Goal: Task Accomplishment & Management: Manage account settings

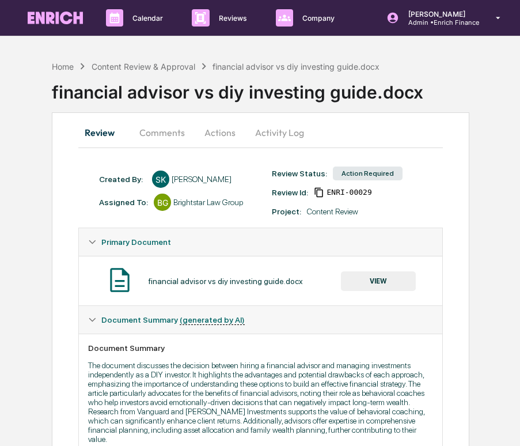
click at [162, 134] on button "Comments" at bounding box center [162, 133] width 64 height 28
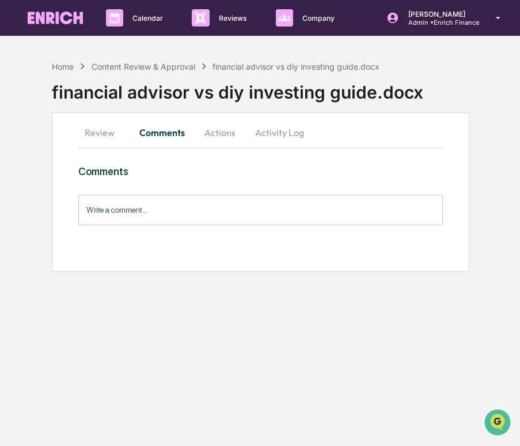
click at [113, 142] on button "Review" at bounding box center [104, 133] width 52 height 28
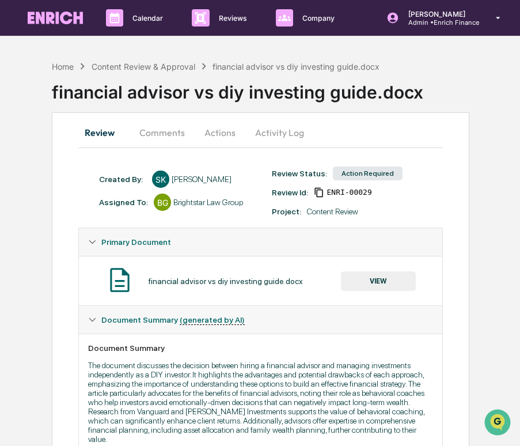
click at [266, 128] on button "Activity Log" at bounding box center [279, 133] width 67 height 28
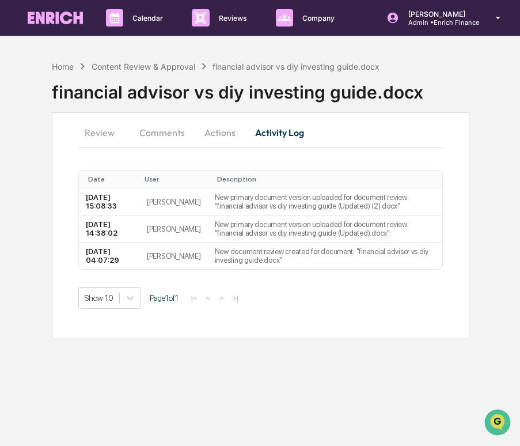
click at [104, 134] on button "Review" at bounding box center [104, 133] width 52 height 28
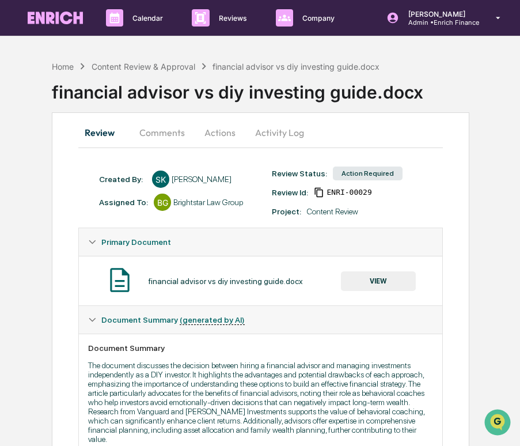
click at [352, 277] on button "VIEW" at bounding box center [378, 281] width 75 height 20
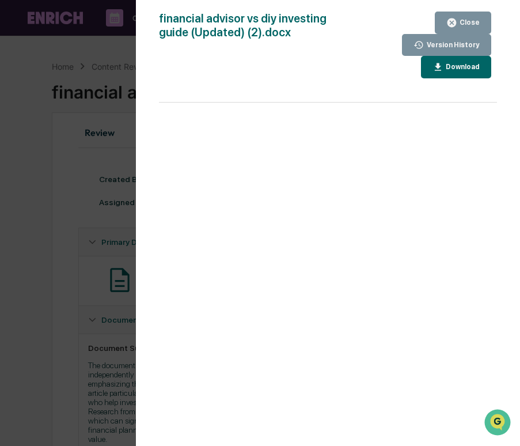
click at [111, 264] on div "Version History 10/07/2025, 03:08 PM Cece Ferraez 10/07/2025, 02:38 PM Cece Fer…" at bounding box center [260, 223] width 520 height 446
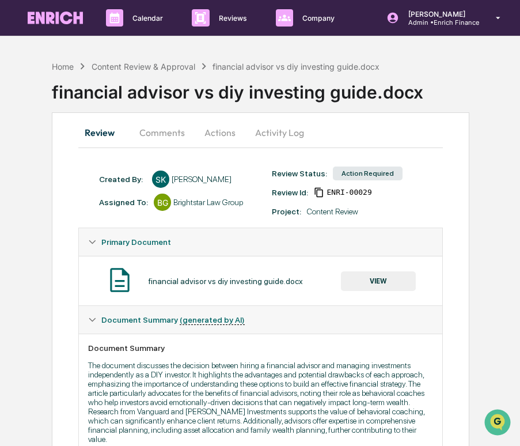
click at [351, 278] on button "VIEW" at bounding box center [378, 281] width 75 height 20
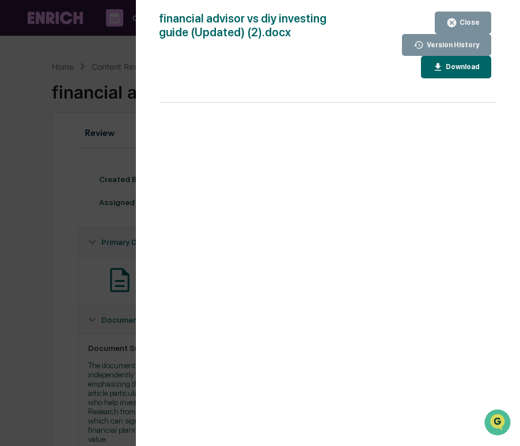
click at [73, 203] on div "Version History 10/07/2025, 03:08 PM Cece Ferraez 10/07/2025, 02:38 PM Cece Fer…" at bounding box center [260, 223] width 520 height 446
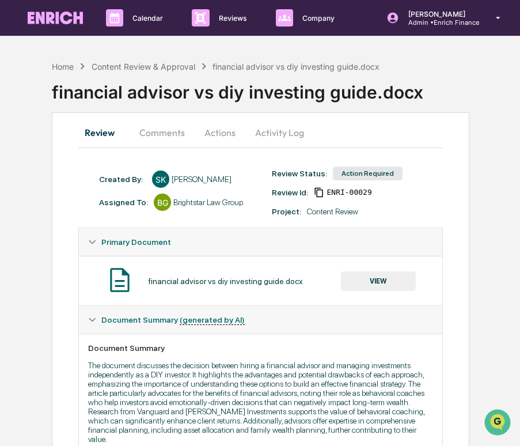
click at [378, 280] on button "VIEW" at bounding box center [378, 281] width 75 height 20
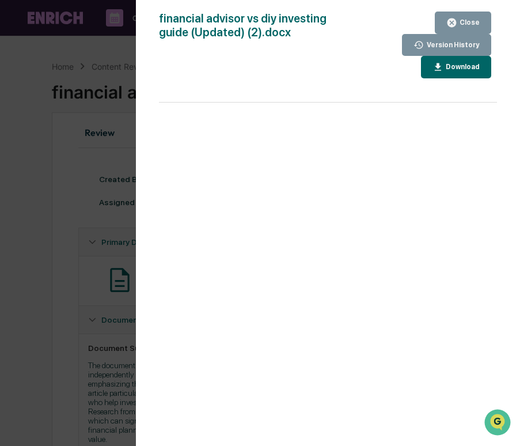
click at [84, 210] on div "Version History 10/07/2025, 03:08 PM Cece Ferraez 10/07/2025, 02:38 PM Cece Fer…" at bounding box center [260, 223] width 520 height 446
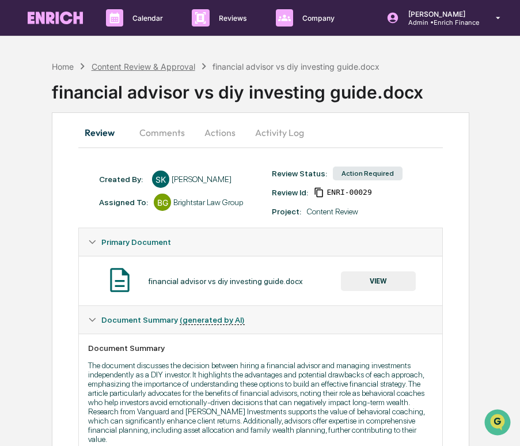
click at [162, 65] on div "Content Review & Approval" at bounding box center [144, 67] width 104 height 10
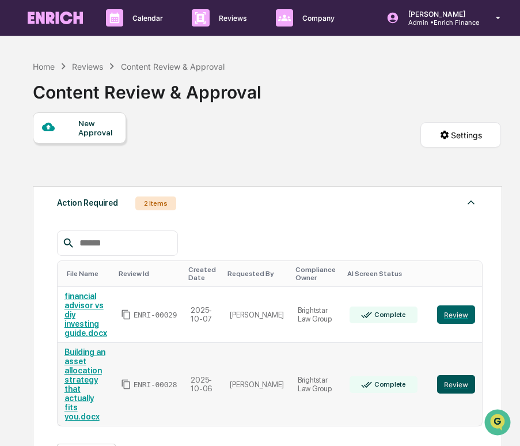
click at [455, 375] on button "Review" at bounding box center [456, 384] width 38 height 18
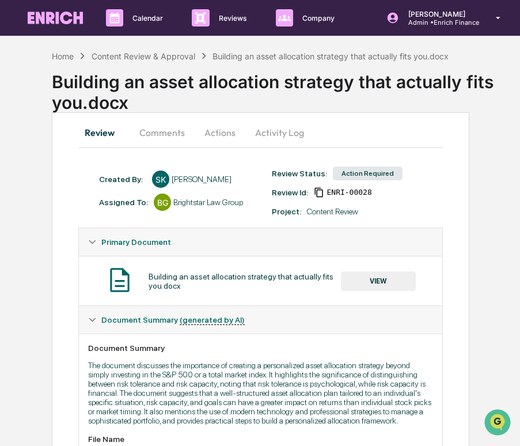
click at [280, 131] on button "Activity Log" at bounding box center [279, 133] width 67 height 28
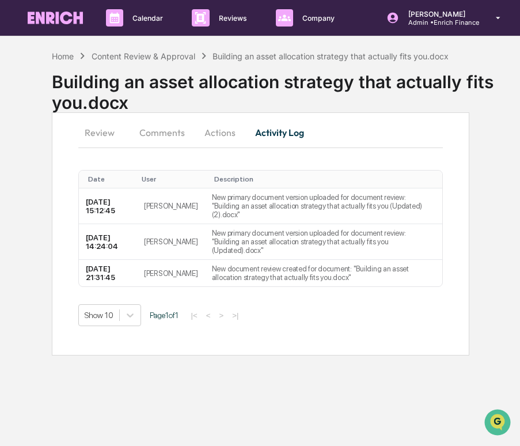
click at [96, 135] on button "Review" at bounding box center [104, 133] width 52 height 28
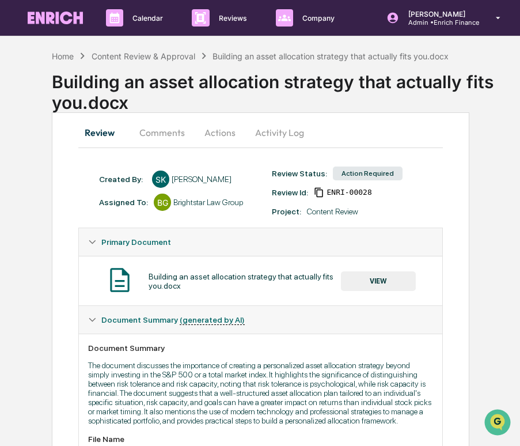
click at [380, 286] on button "VIEW" at bounding box center [378, 281] width 75 height 20
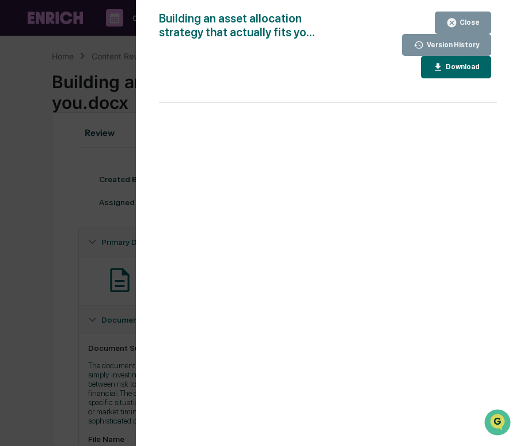
click at [126, 281] on div "Version History [DATE] 03:12 PM [PERSON_NAME] [DATE] 02:24 PM [PERSON_NAME] [DA…" at bounding box center [260, 223] width 520 height 446
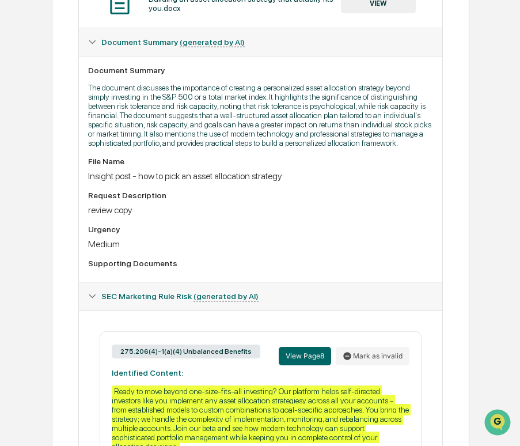
scroll to position [66, 0]
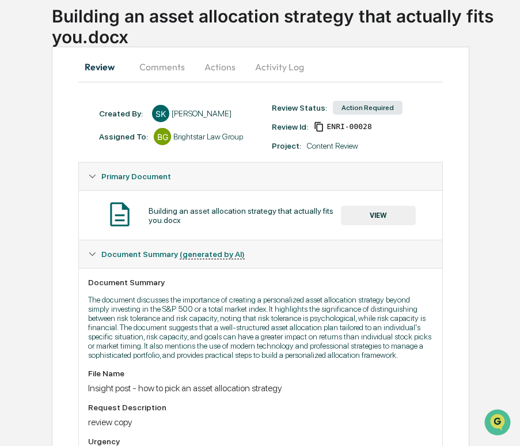
click at [370, 219] on button "VIEW" at bounding box center [378, 216] width 75 height 20
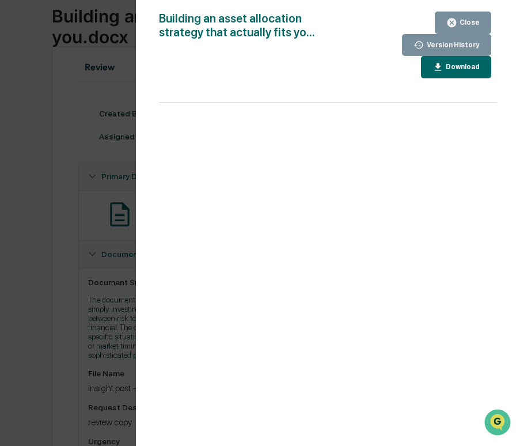
click at [107, 92] on div "Version History [DATE] 03:12 PM [PERSON_NAME] [DATE] 02:24 PM [PERSON_NAME] [DA…" at bounding box center [260, 223] width 520 height 446
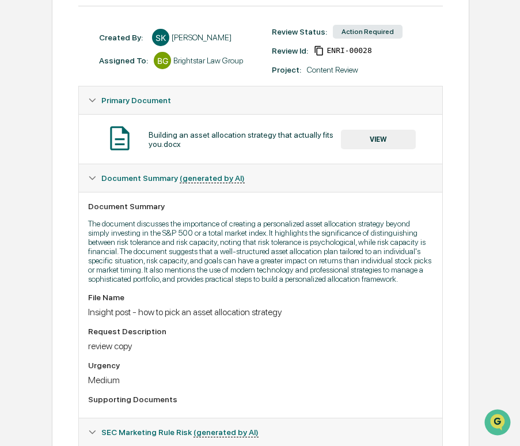
scroll to position [0, 0]
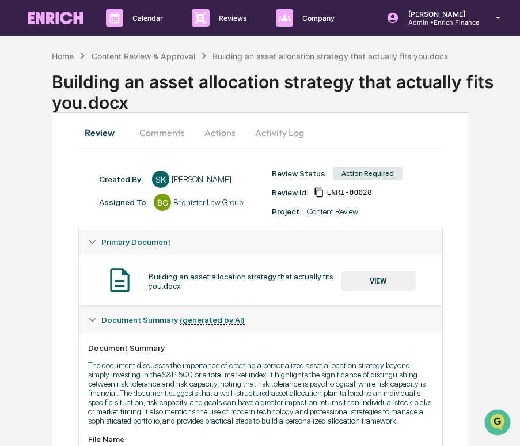
click at [234, 134] on button "Actions" at bounding box center [220, 133] width 52 height 28
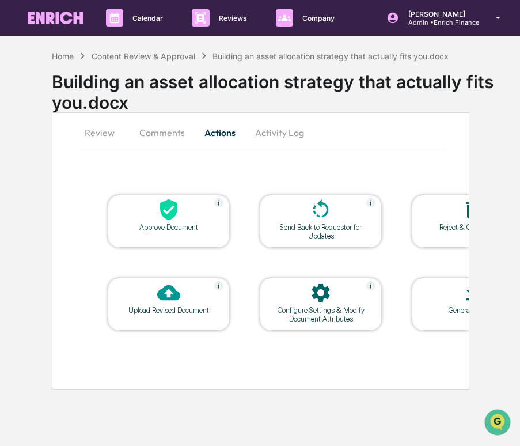
click at [166, 307] on div "Upload Revised Document" at bounding box center [169, 310] width 104 height 9
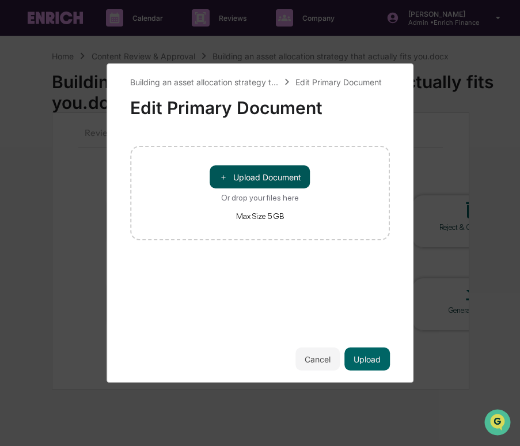
click at [253, 171] on button "＋ Upload Document" at bounding box center [260, 176] width 100 height 23
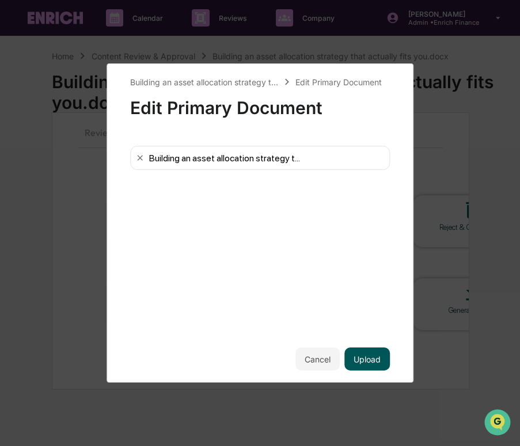
click at [363, 360] on button "Upload" at bounding box center [366, 358] width 45 height 23
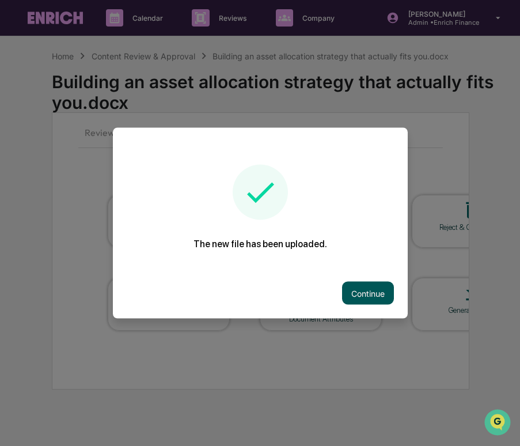
click at [358, 291] on button "Continue" at bounding box center [368, 293] width 52 height 23
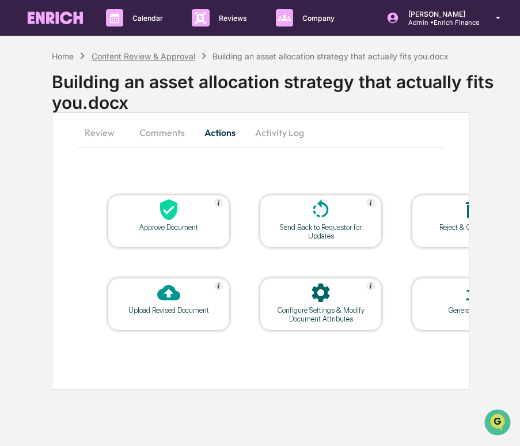
click at [134, 56] on div "Content Review & Approval" at bounding box center [144, 56] width 104 height 10
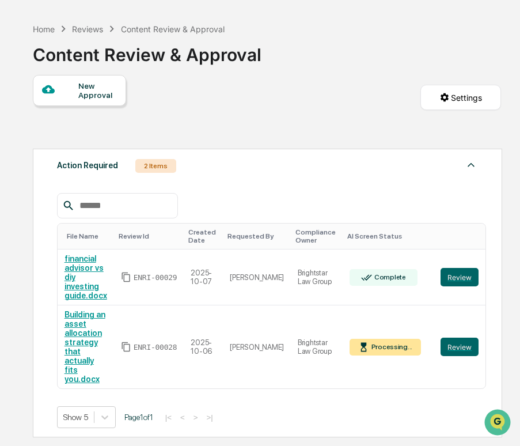
scroll to position [40, 0]
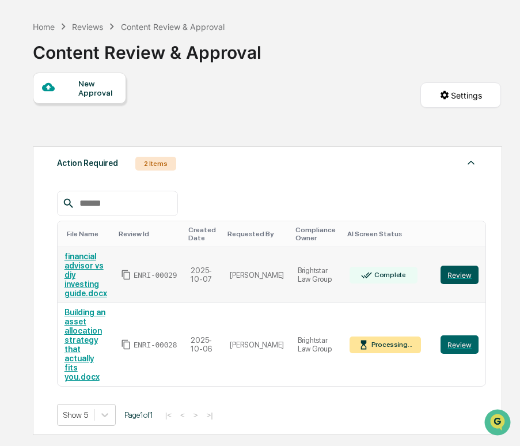
click at [450, 272] on button "Review" at bounding box center [459, 274] width 38 height 18
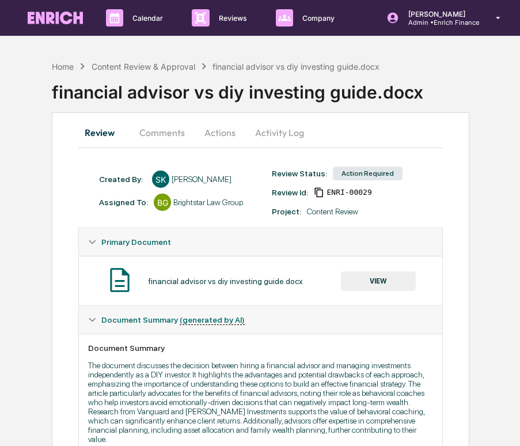
click at [282, 129] on button "Activity Log" at bounding box center [279, 133] width 67 height 28
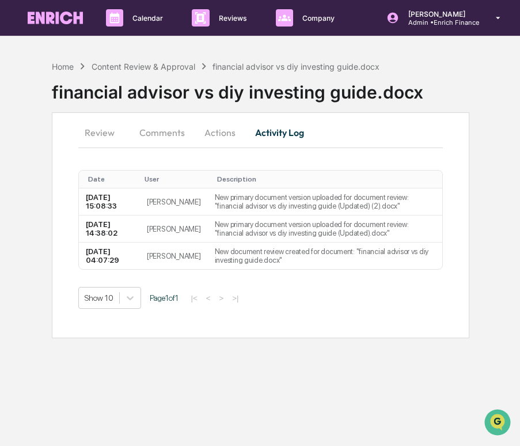
click at [92, 140] on button "Review" at bounding box center [104, 133] width 52 height 28
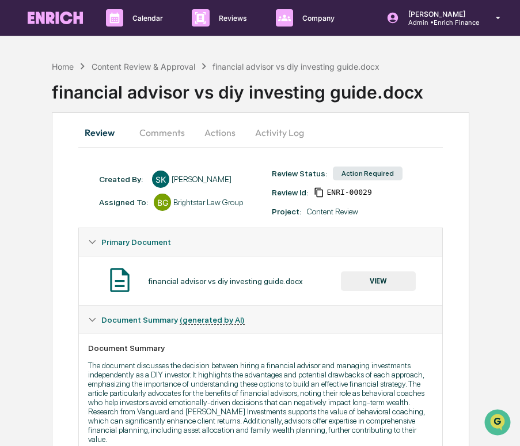
click at [398, 274] on button "VIEW" at bounding box center [378, 281] width 75 height 20
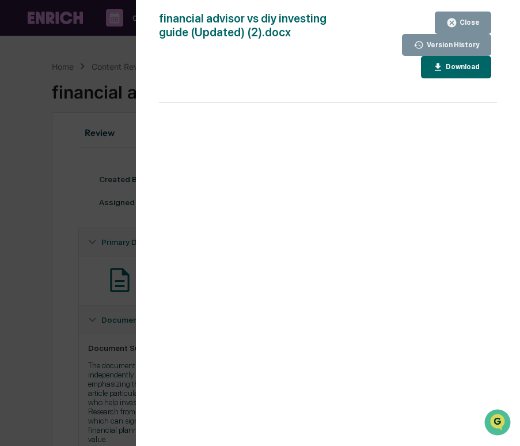
click at [95, 212] on div "Version History 10/07/2025, 03:08 PM Cece Ferraez 10/07/2025, 02:38 PM Cece Fer…" at bounding box center [260, 223] width 520 height 446
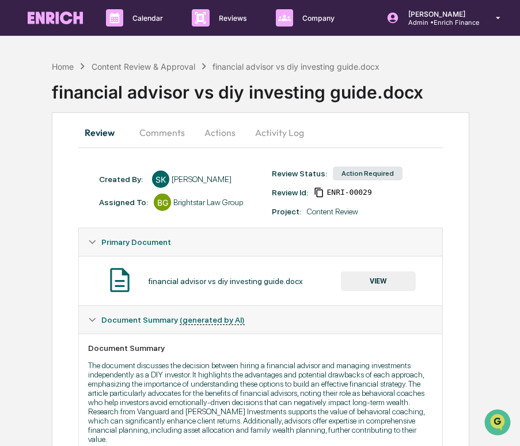
click at [171, 73] on div "financial advisor vs diy investing guide.docx" at bounding box center [286, 88] width 468 height 30
click at [172, 65] on div "Content Review & Approval" at bounding box center [144, 67] width 104 height 10
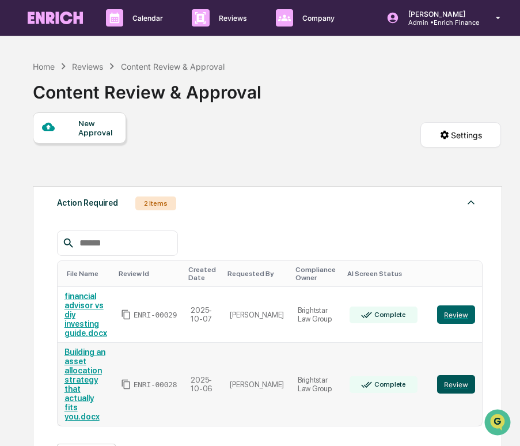
click at [447, 375] on button "Review" at bounding box center [456, 384] width 38 height 18
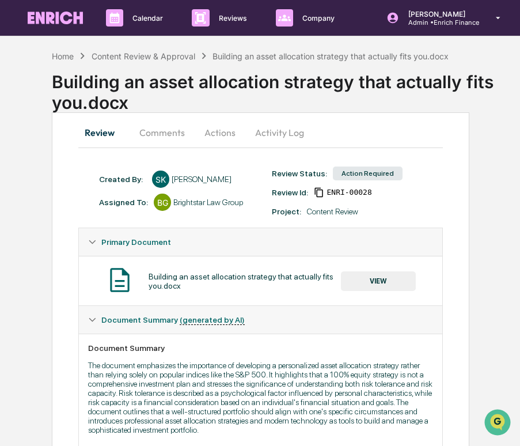
click at [279, 140] on button "Activity Log" at bounding box center [279, 133] width 67 height 28
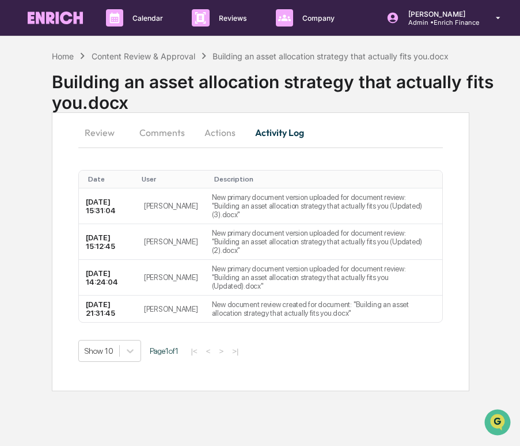
click at [96, 126] on button "Review" at bounding box center [104, 133] width 52 height 28
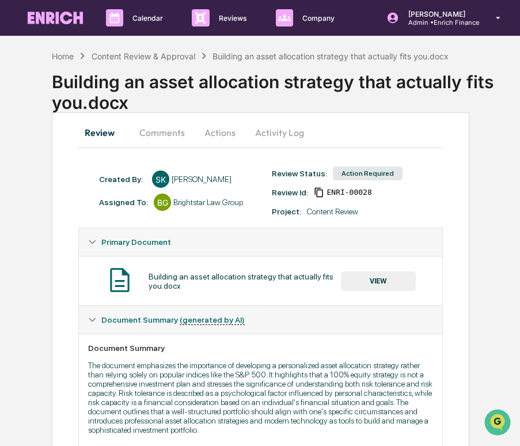
click at [364, 268] on div "Building an asset allocation strategy that actually fits you.docx VIEW" at bounding box center [260, 280] width 344 height 31
click at [358, 282] on button "VIEW" at bounding box center [378, 281] width 75 height 20
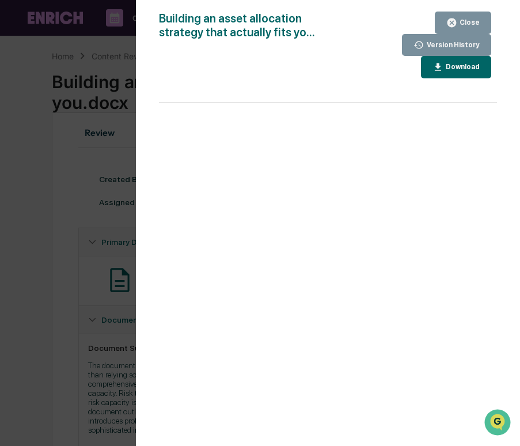
click at [104, 252] on div "Version History 10/07/2025, 03:31 PM Cece Ferraez 10/07/2025, 03:12 PM Cece Fer…" at bounding box center [260, 223] width 520 height 446
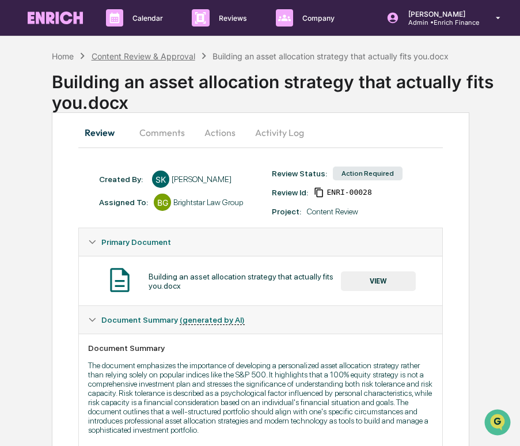
click at [150, 52] on div "Content Review & Approval" at bounding box center [144, 56] width 104 height 10
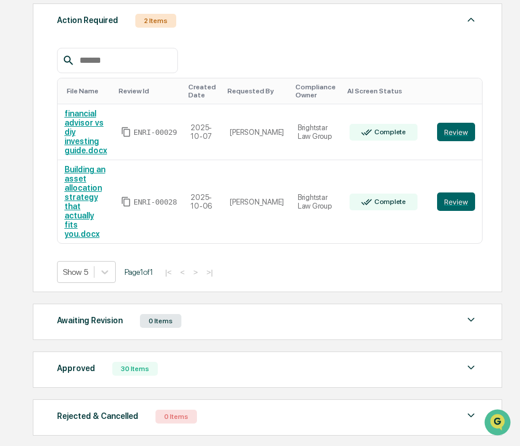
scroll to position [185, 0]
